Goal: Information Seeking & Learning: Find specific page/section

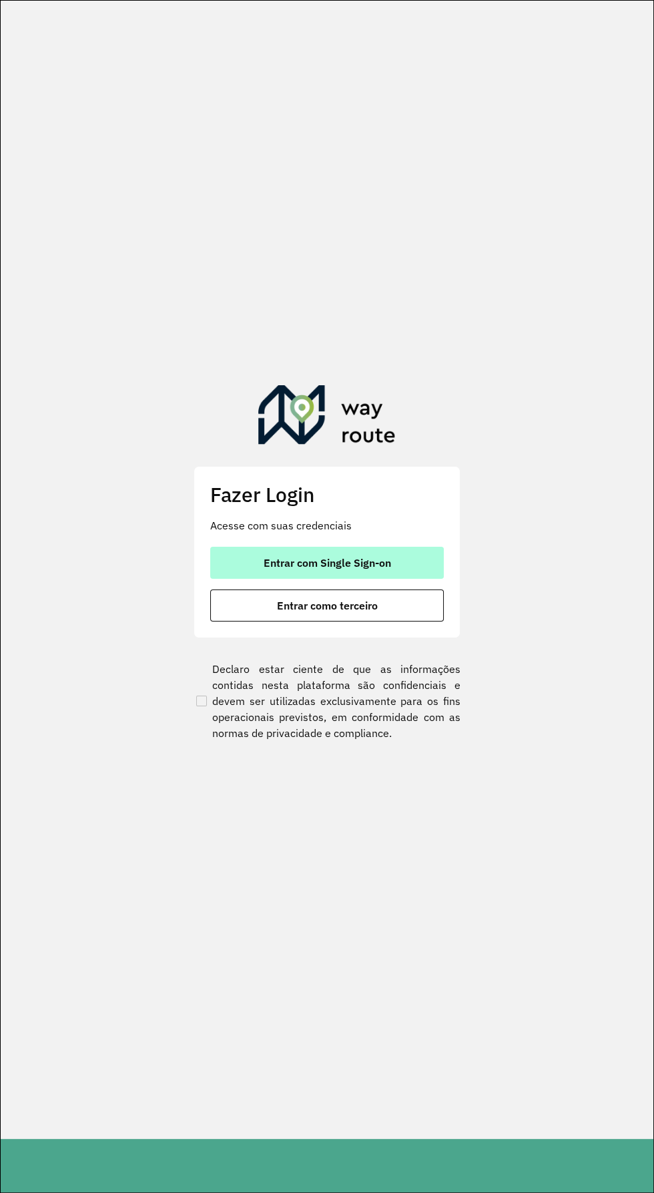
click at [398, 549] on button "Entrar com Single Sign-on" at bounding box center [327, 563] width 234 height 32
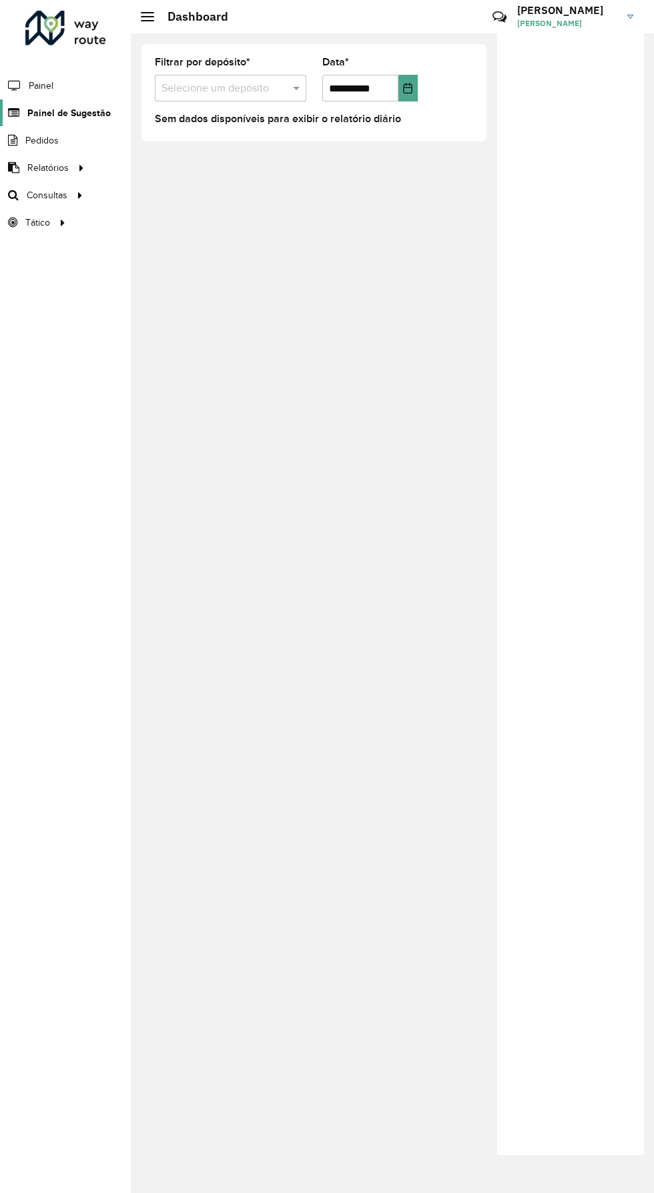
click at [75, 107] on span "Painel de Sugestão" at bounding box center [68, 113] width 83 height 14
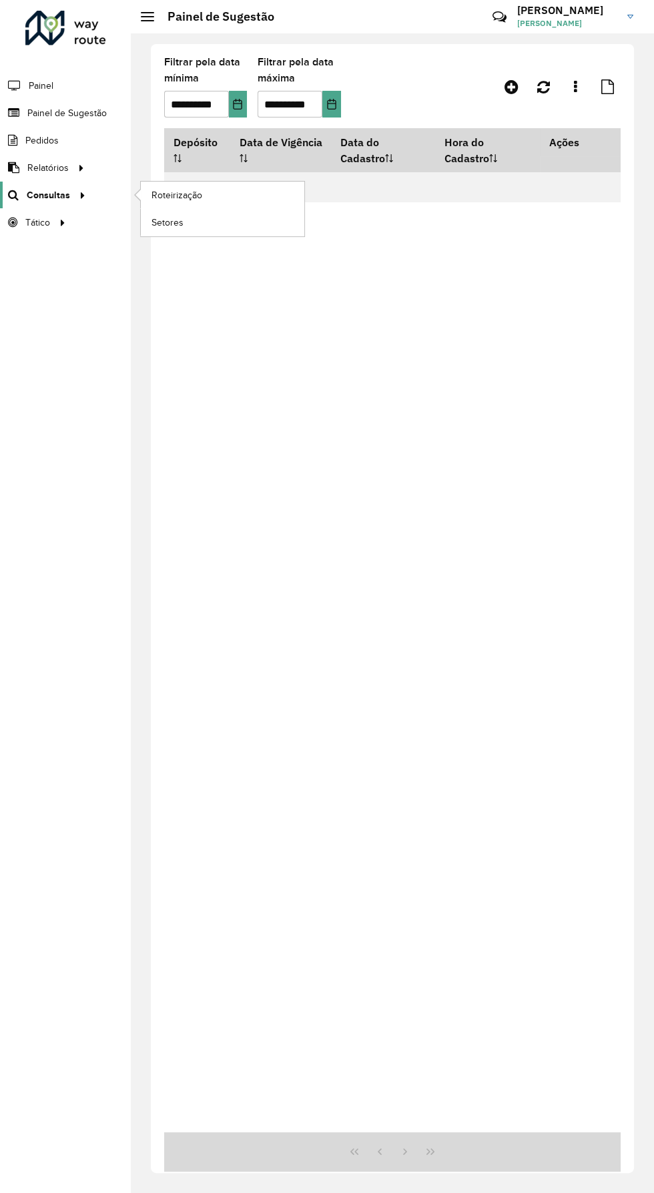
click at [65, 191] on span "Consultas" at bounding box center [48, 195] width 43 height 14
click at [212, 216] on link "Setores" at bounding box center [223, 222] width 164 height 27
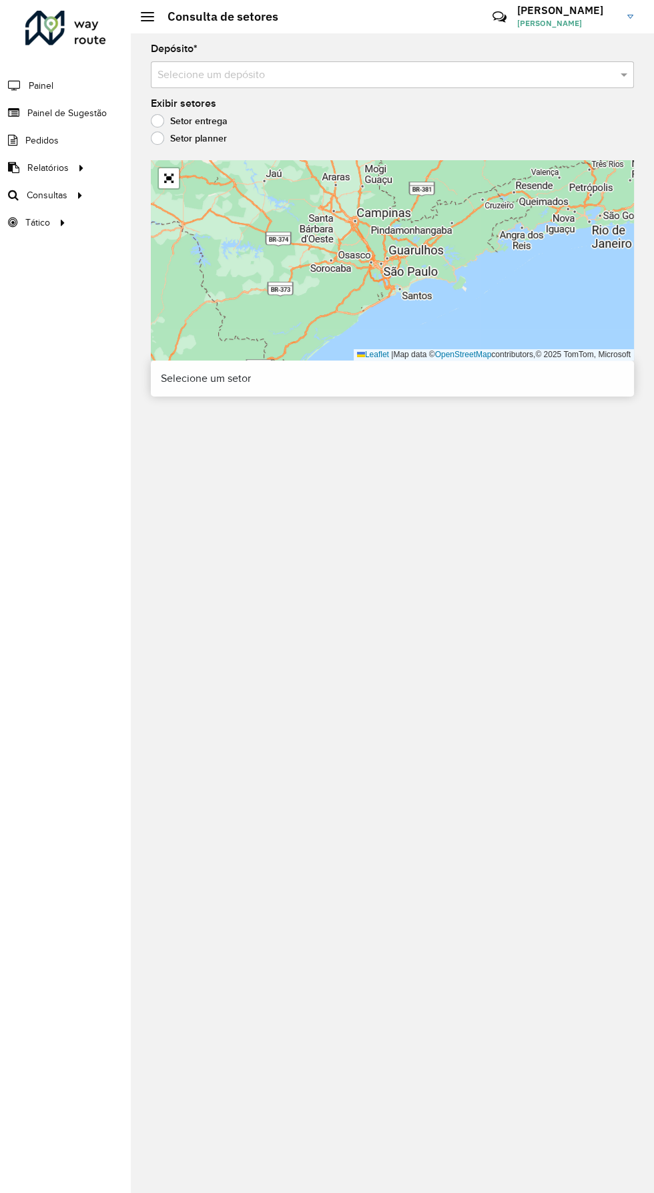
click at [479, 67] on input "text" at bounding box center [379, 75] width 443 height 16
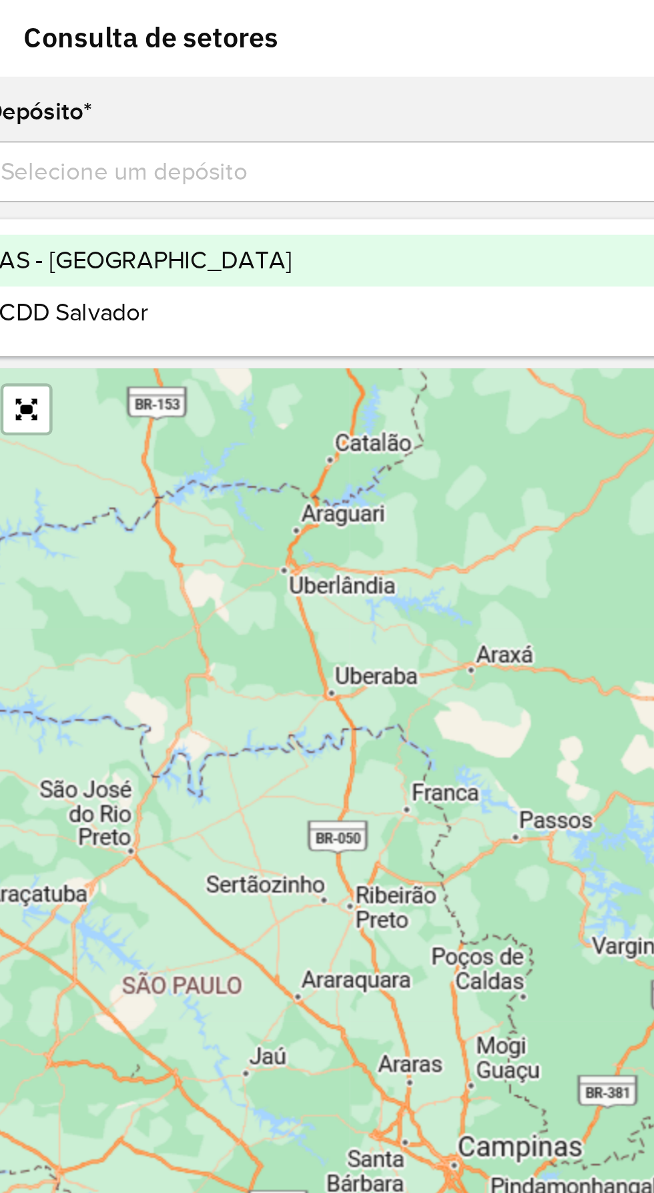
click at [329, 140] on div "CDD Salvador" at bounding box center [393, 136] width 482 height 23
